Goal: Find specific fact: Find specific fact

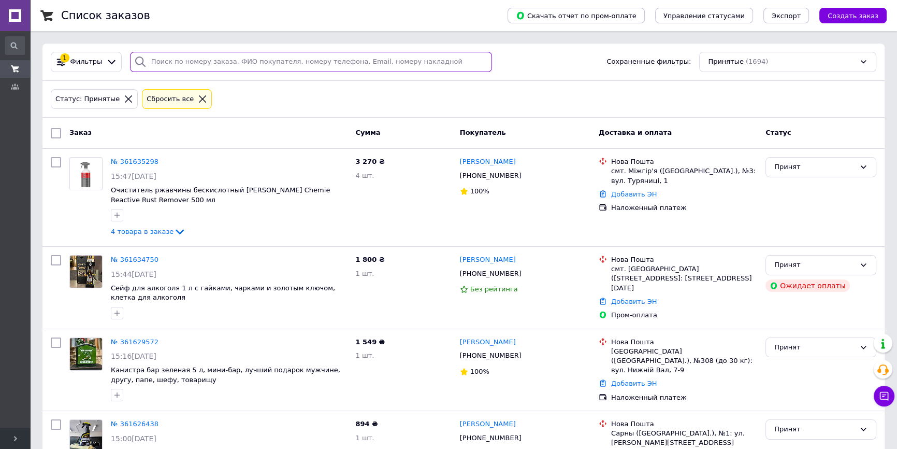
click at [211, 63] on input "search" at bounding box center [311, 62] width 363 height 20
paste input "380958398280"
type input "380958398280"
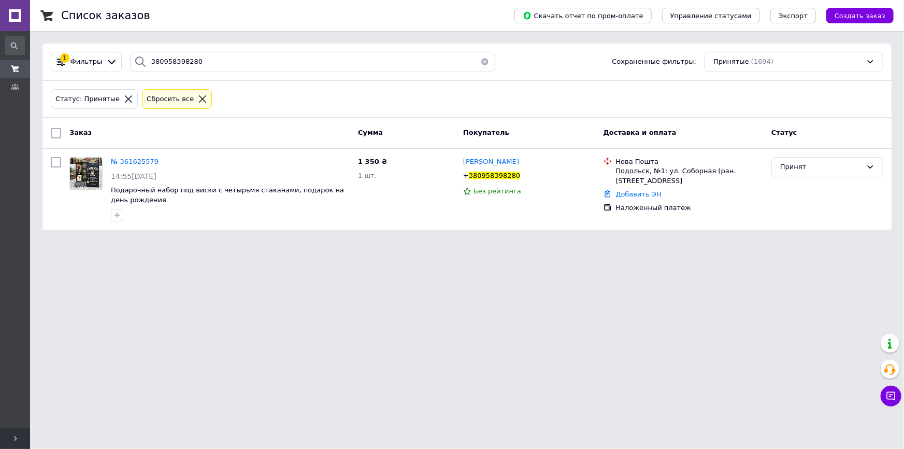
click at [336, 242] on html "Auto Comfort Ваш ID: 3431568 Сайт Auto Comfort Кабинет покупателя Проверить сос…" at bounding box center [452, 121] width 904 height 242
drag, startPoint x: 427, startPoint y: 311, endPoint x: 196, endPoint y: 1, distance: 386.5
click at [413, 242] on html "Auto Comfort Ваш ID: 3431568 Сайт Auto Comfort Кабинет покупателя Проверить сос…" at bounding box center [452, 121] width 904 height 242
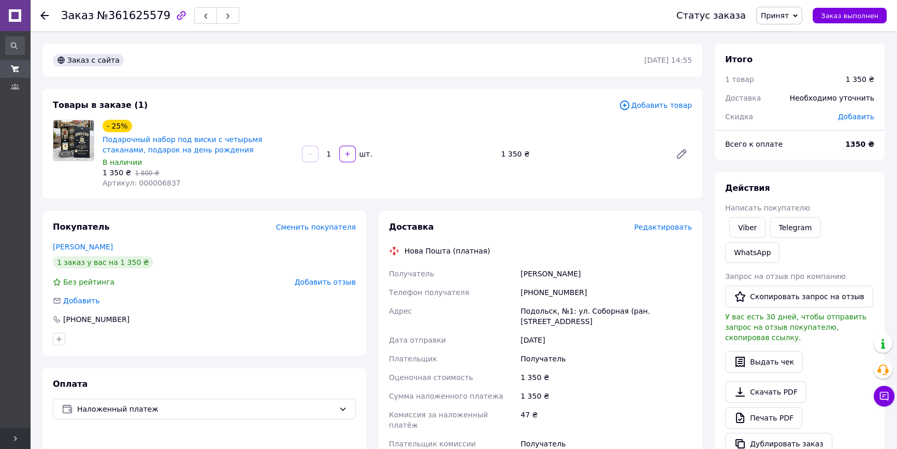
click at [228, 238] on div "Покупатель Сменить покупателя Чендеш Ірина 1 заказ у вас на 1 350 ₴ Без рейтинг…" at bounding box center [204, 283] width 324 height 144
click at [555, 293] on div "[PHONE_NUMBER]" at bounding box center [606, 292] width 176 height 19
copy div "380958398280"
click at [205, 249] on div "Чендеш Ірина" at bounding box center [204, 246] width 303 height 10
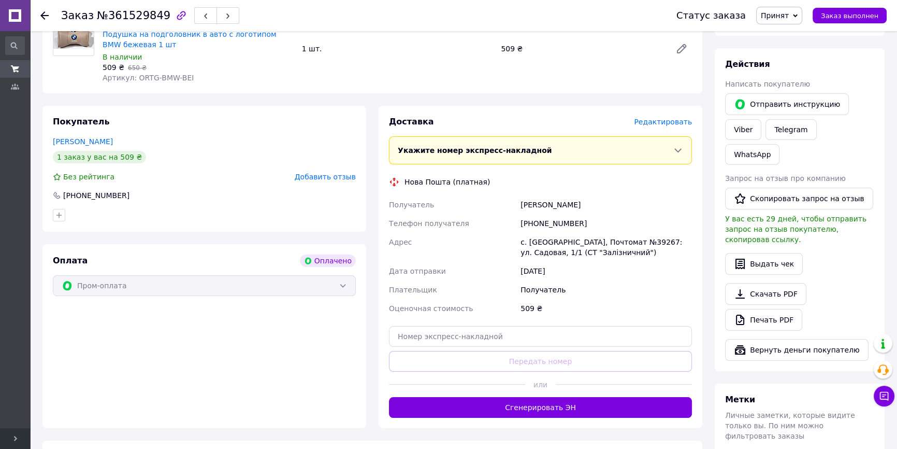
scroll to position [141, 0]
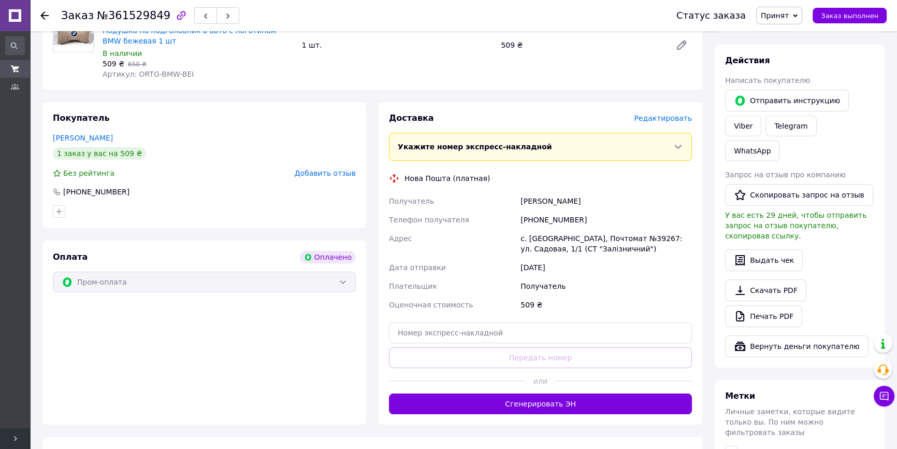
click at [554, 222] on div "+380678585847" at bounding box center [606, 219] width 176 height 19
click at [554, 222] on div "[PHONE_NUMBER]" at bounding box center [606, 219] width 176 height 19
copy div "380678585847"
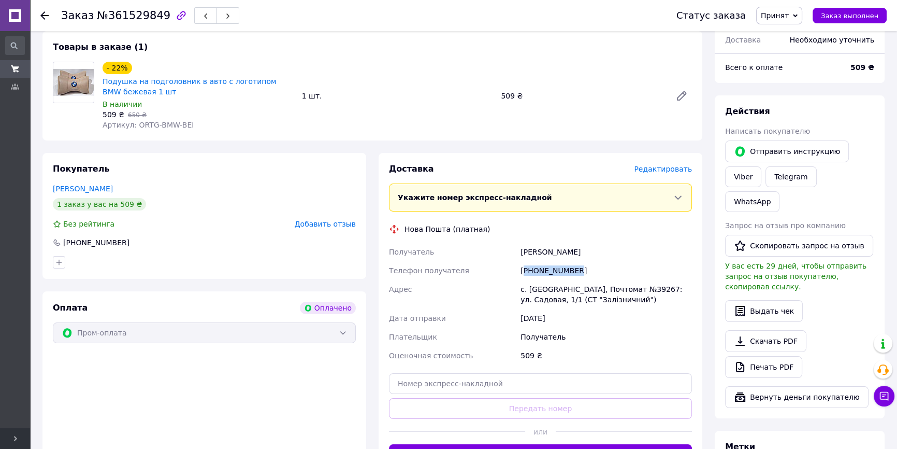
scroll to position [0, 0]
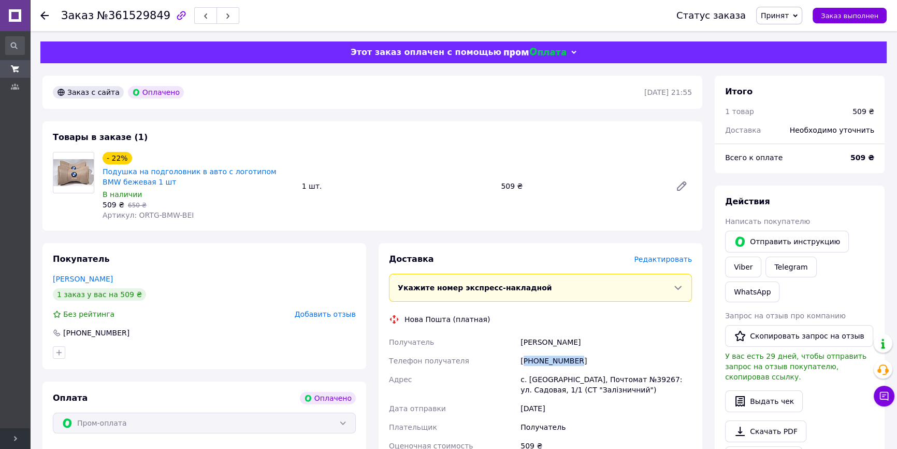
click at [541, 361] on div "[PHONE_NUMBER]" at bounding box center [606, 360] width 176 height 19
